Goal: Find specific page/section: Find specific page/section

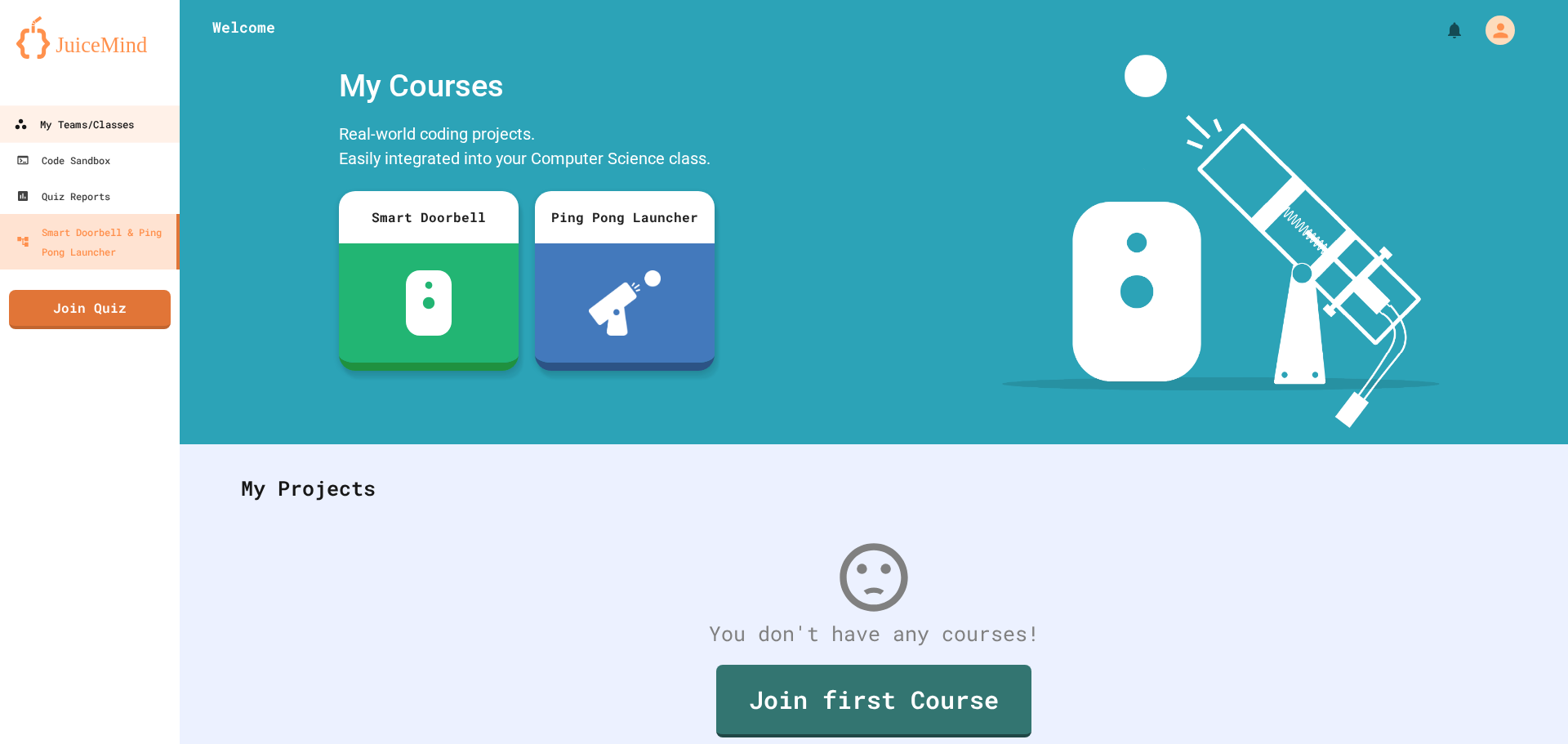
click at [51, 123] on div "My Teams/Classes" at bounding box center [74, 124] width 120 height 20
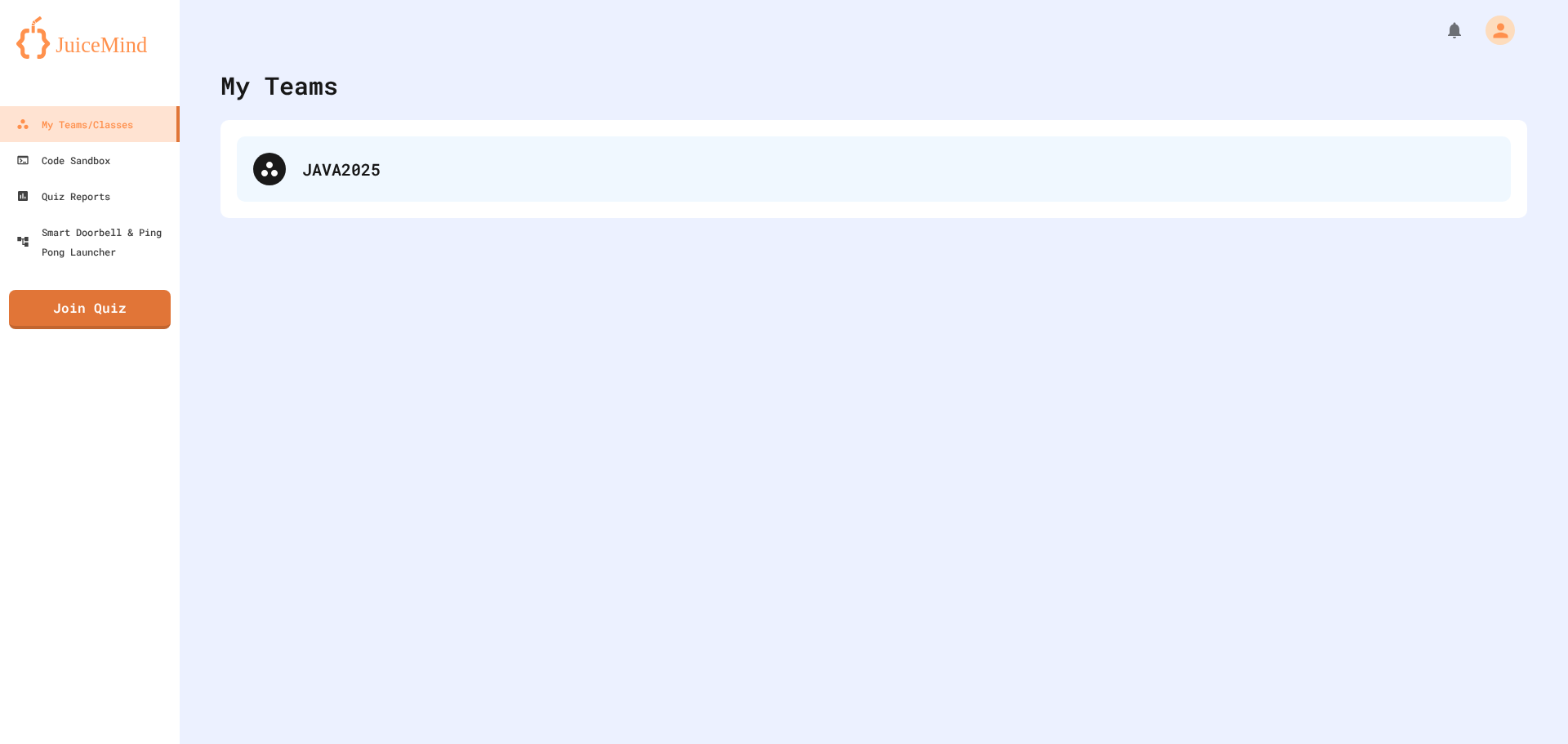
click at [306, 171] on div "JAVA2025" at bounding box center [898, 169] width 1192 height 25
